Goal: Information Seeking & Learning: Find specific fact

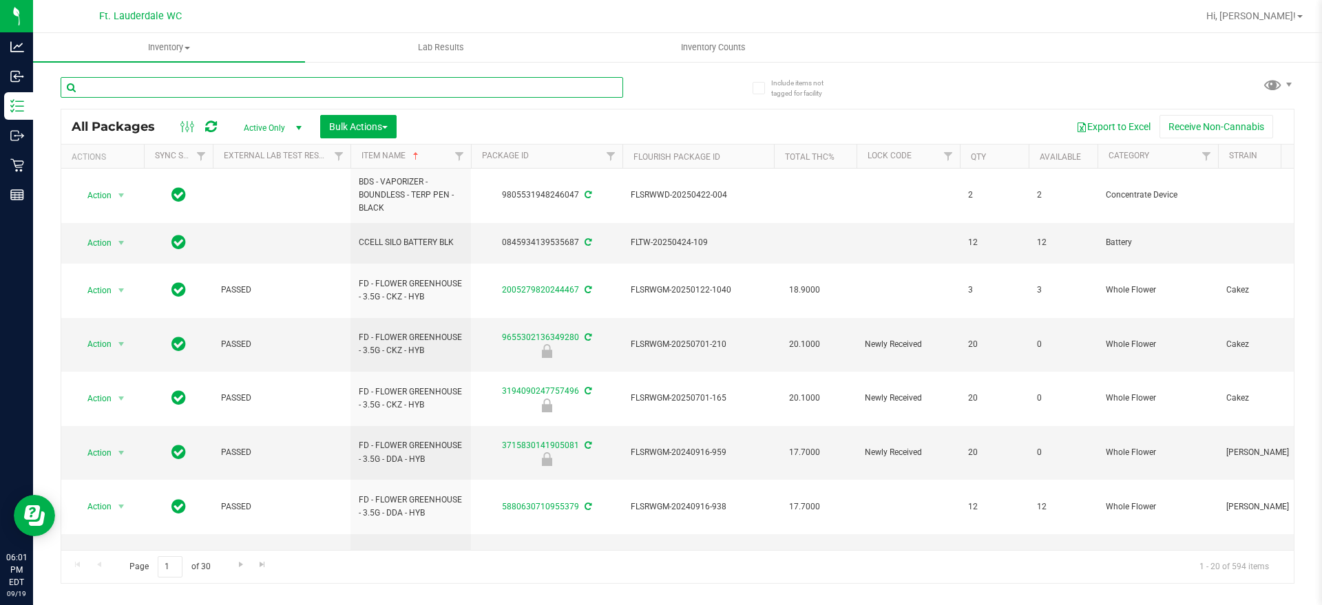
click at [539, 85] on input "text" at bounding box center [342, 87] width 563 height 21
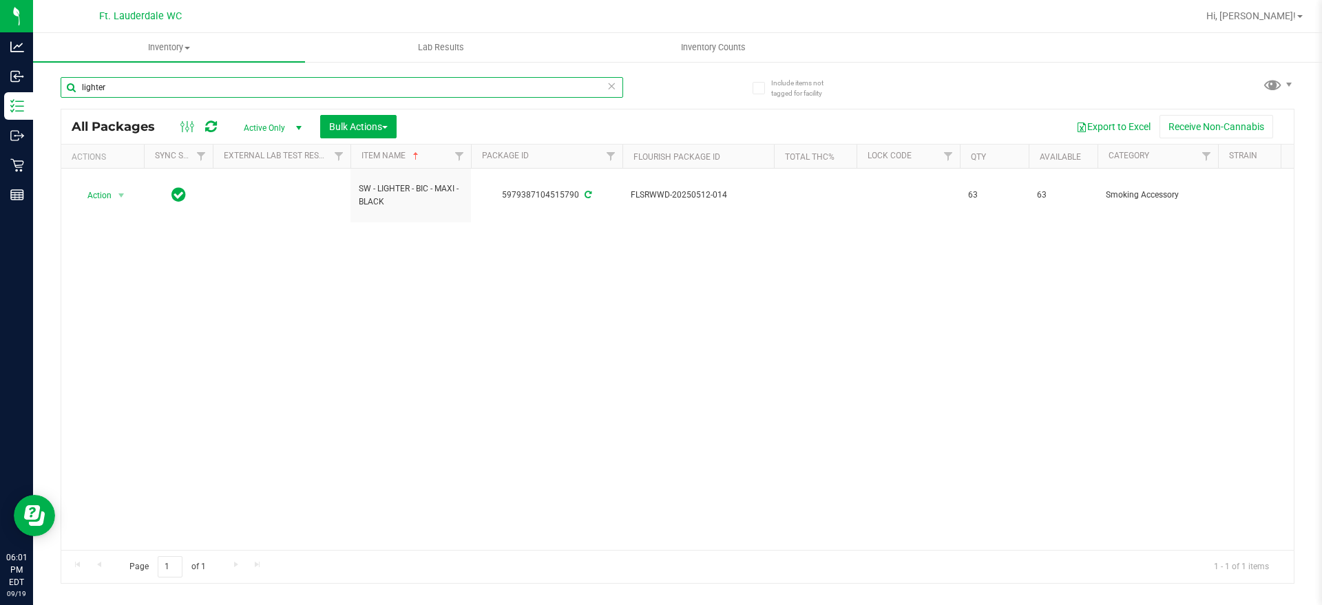
click at [618, 88] on input "lighter" at bounding box center [342, 87] width 563 height 21
type input "lighter"
click at [607, 84] on icon at bounding box center [612, 85] width 10 height 17
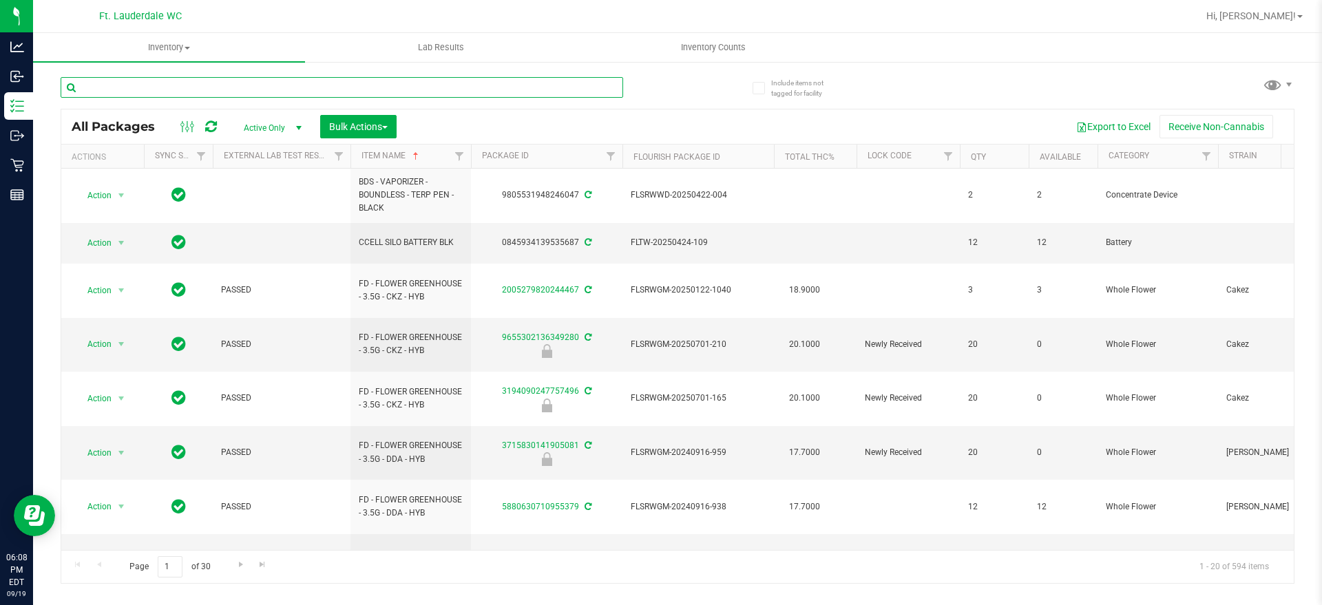
click at [587, 86] on input "text" at bounding box center [342, 87] width 563 height 21
type input "battery"
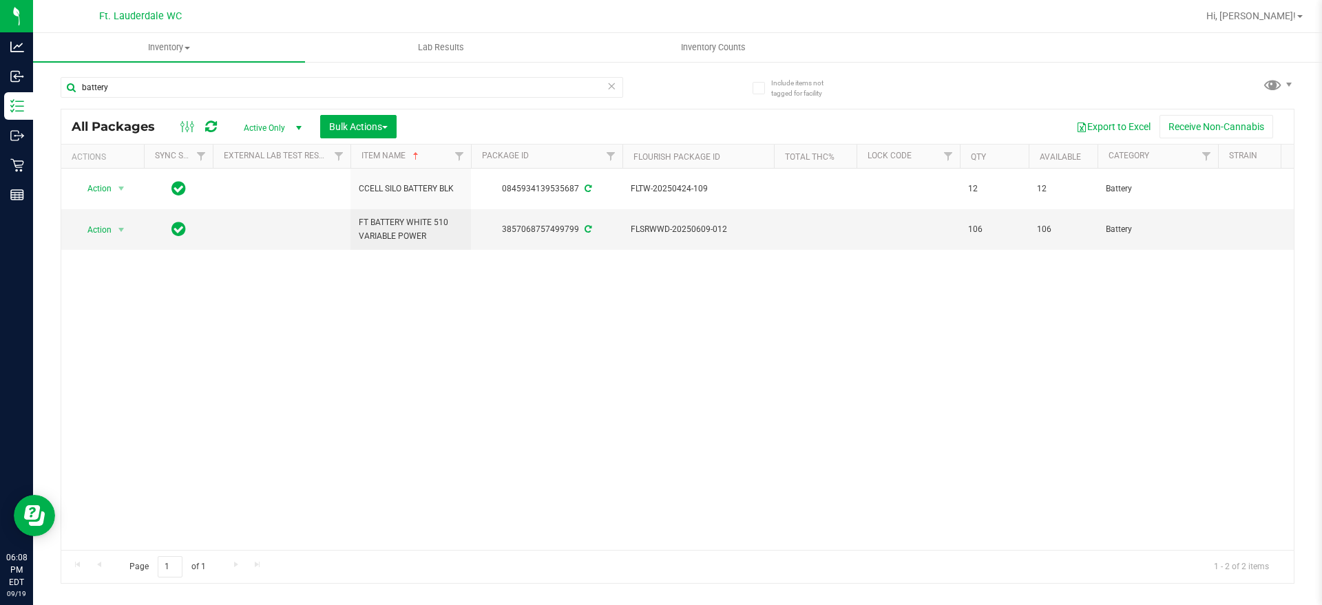
click at [608, 86] on icon at bounding box center [612, 85] width 10 height 17
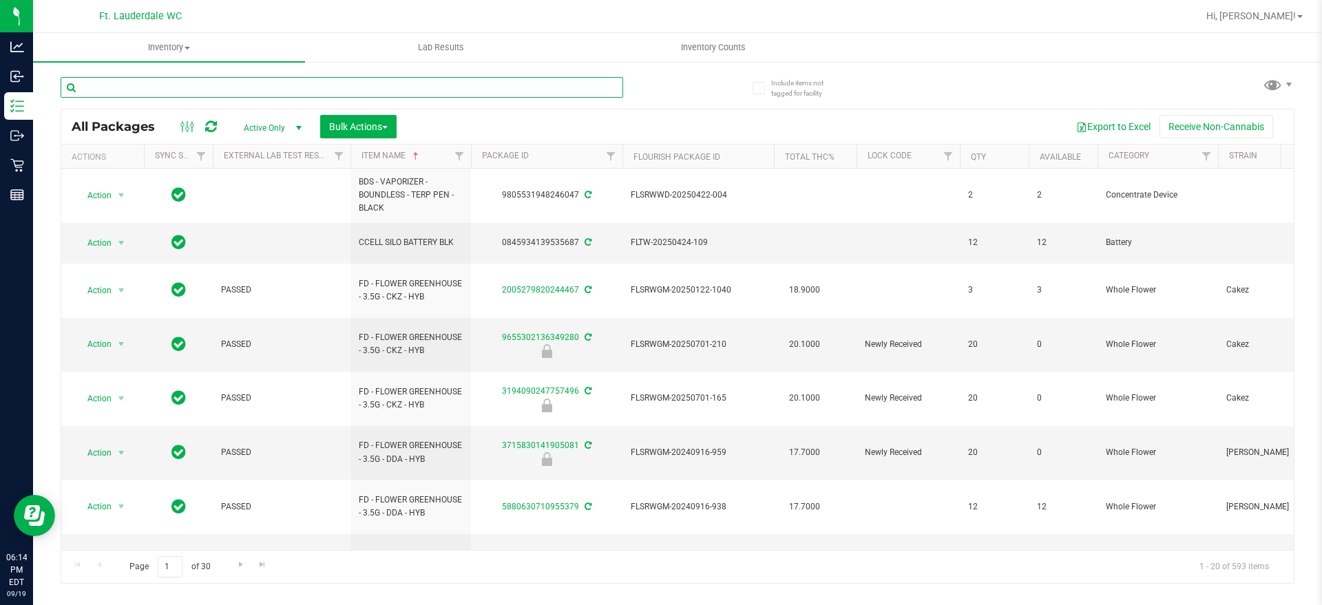
click at [455, 83] on input "text" at bounding box center [342, 87] width 563 height 21
type input "g"
type input "GL"
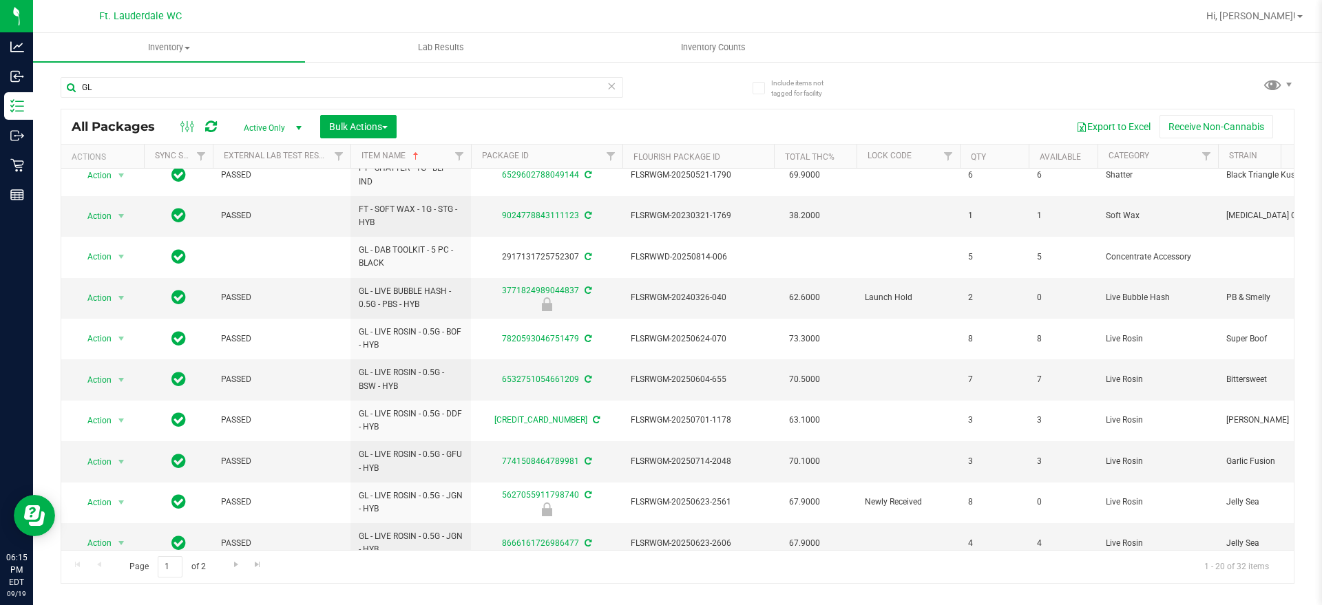
click at [611, 85] on icon at bounding box center [612, 85] width 10 height 17
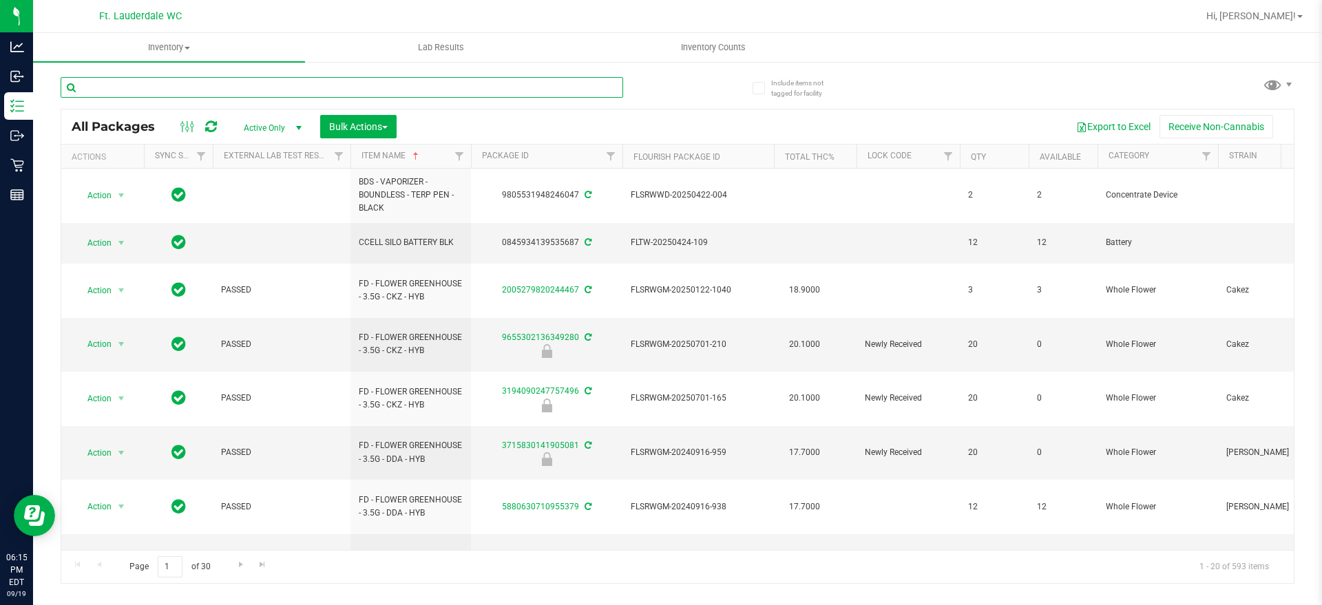
click at [482, 85] on input "text" at bounding box center [342, 87] width 563 height 21
paste input "GL - LIVE ROSIN - 0.5G - BOF - HYB"
click at [482, 85] on input "GL - LIVE ROSIN - 0.5G - BOF - HYB" at bounding box center [342, 87] width 563 height 21
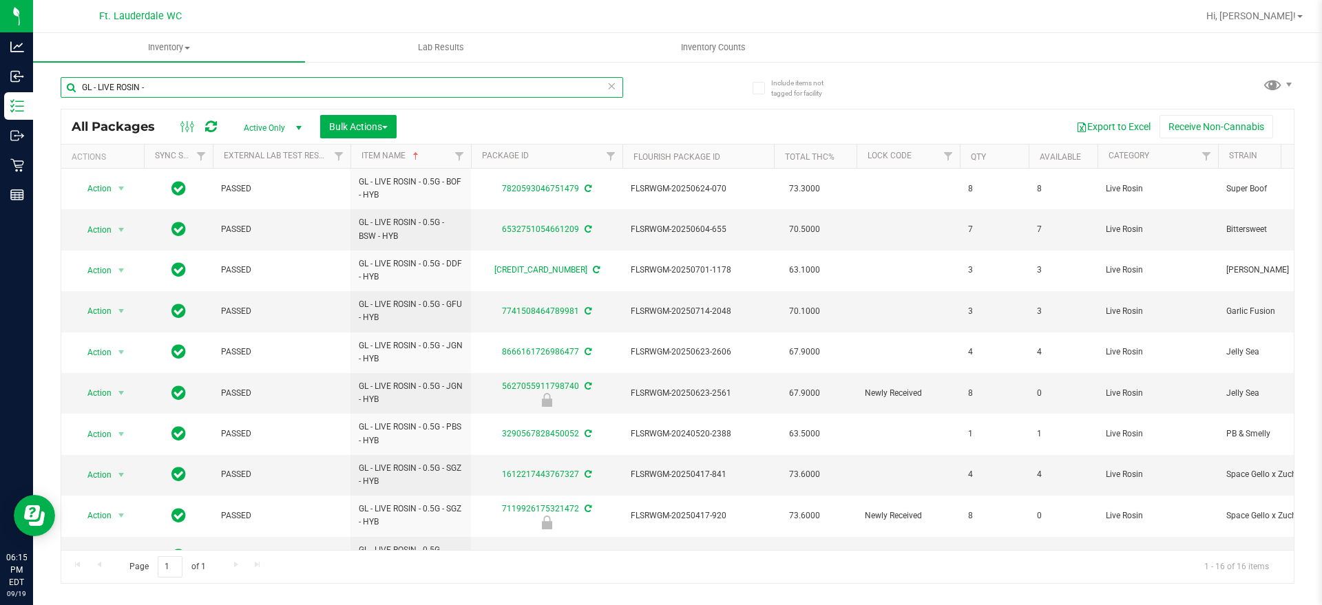
type input "GL - LIVE ROSIN -"
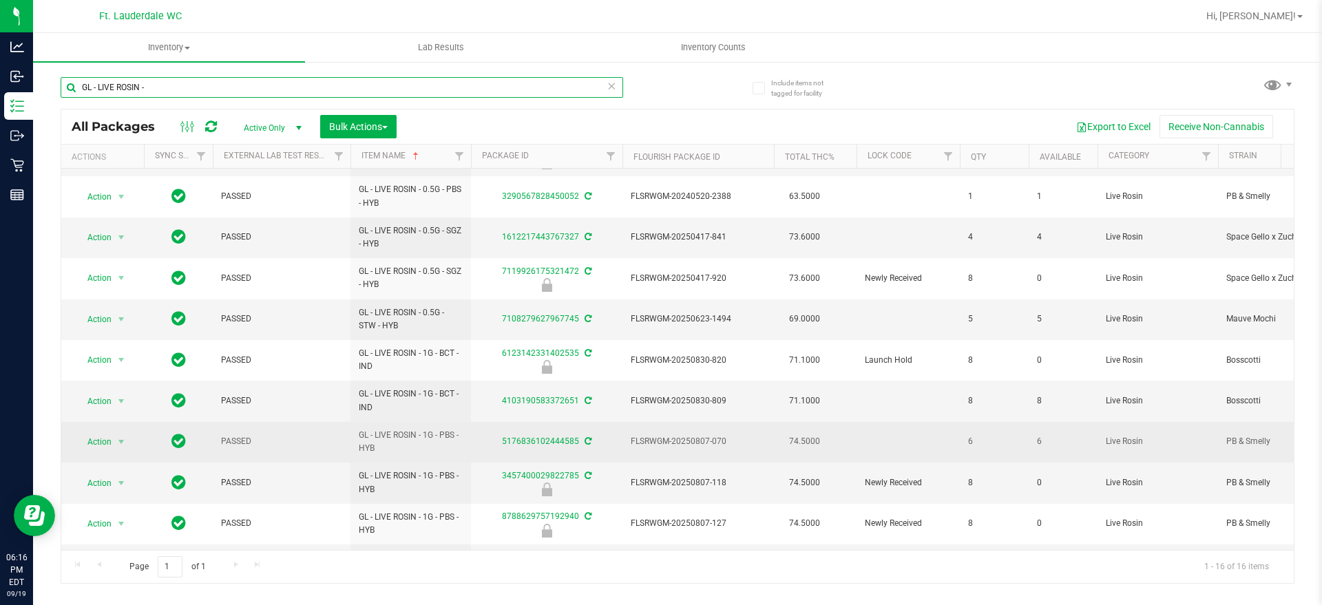
scroll to position [240, 0]
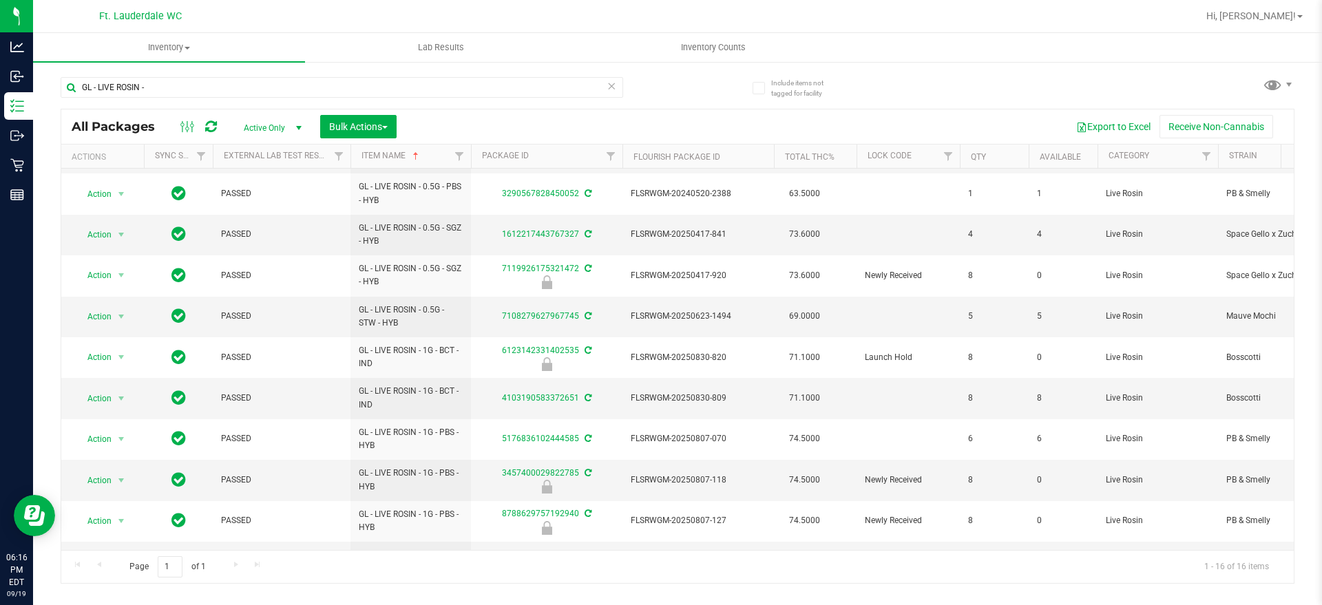
click at [609, 83] on icon at bounding box center [612, 85] width 10 height 17
